Goal: Task Accomplishment & Management: Use online tool/utility

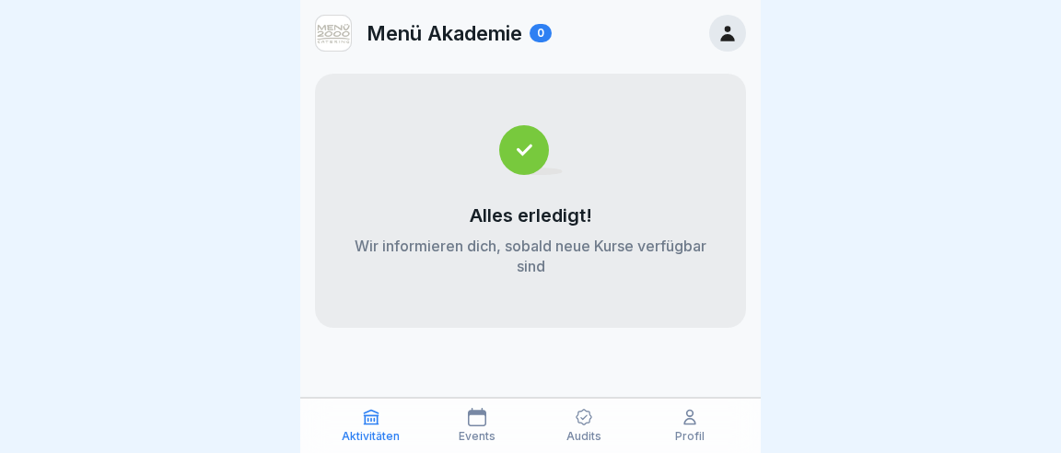
click at [584, 418] on icon at bounding box center [583, 417] width 18 height 18
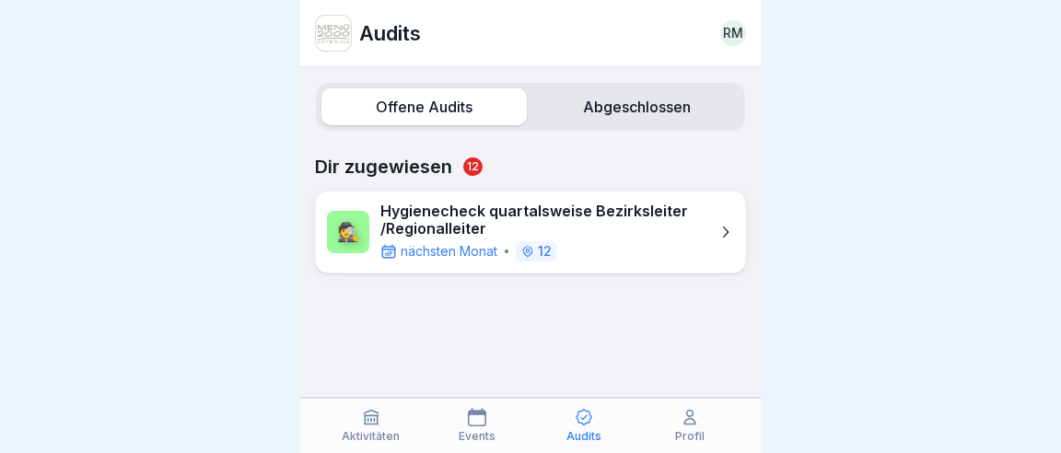
click at [725, 223] on icon at bounding box center [724, 232] width 18 height 18
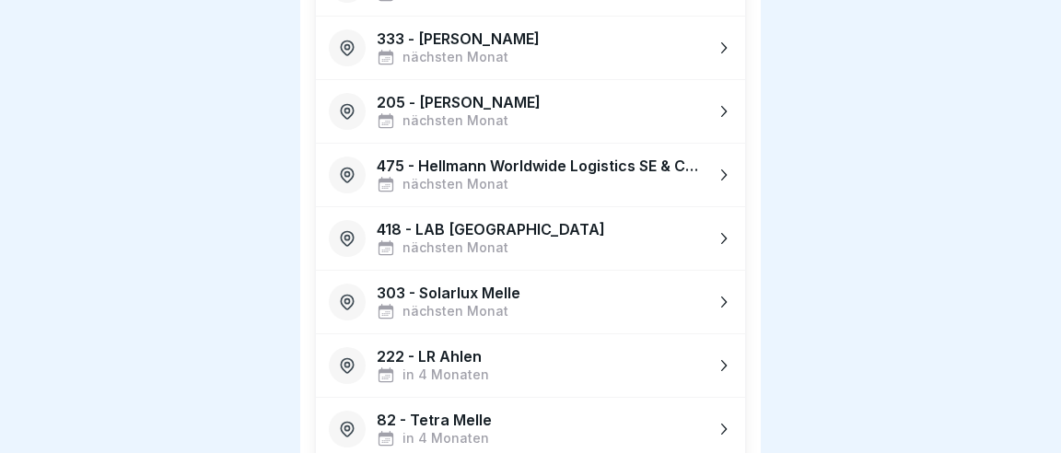
scroll to position [541, 0]
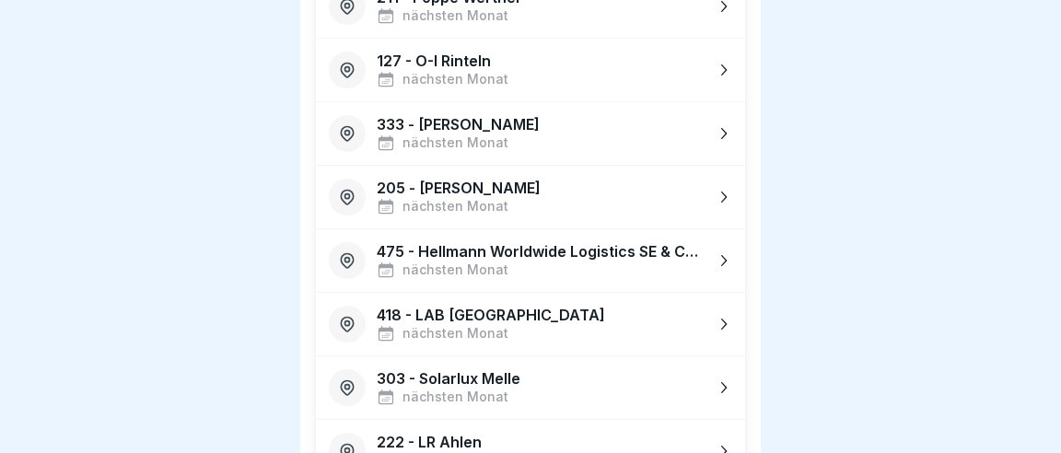
click at [725, 251] on icon at bounding box center [723, 260] width 18 height 18
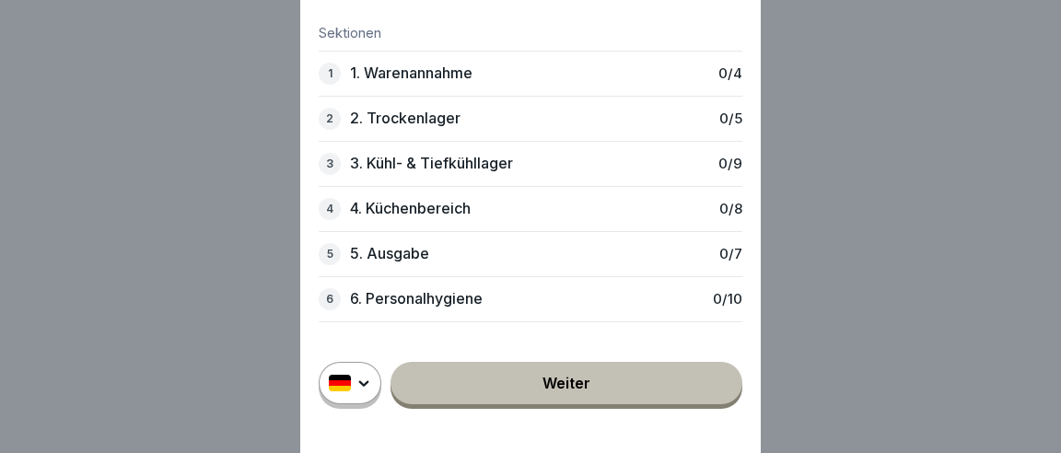
click at [595, 380] on link "Weiter" at bounding box center [566, 383] width 352 height 42
